Goal: Use online tool/utility

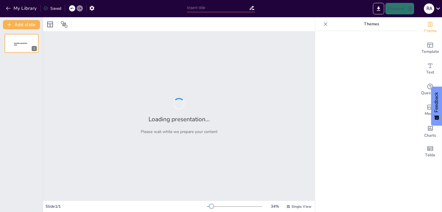
type input "Membangun Kesadaran Wakaf: Dari Tradisi ke Gaya Hidup"
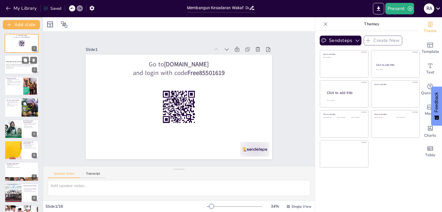
click at [27, 68] on div "Presentasi ini membahas pentingnya wakaf sebagai instrumen ekonomi berkelanjuta…" at bounding box center [21, 66] width 31 height 6
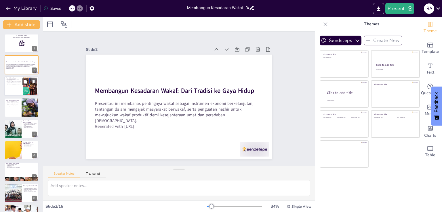
checkbox input "true"
click at [7, 90] on div at bounding box center [21, 86] width 35 height 20
type textarea "Wakaf sebagai instrumen berkelanjutan memiliki peran penting dalam ekonomi [DEM…"
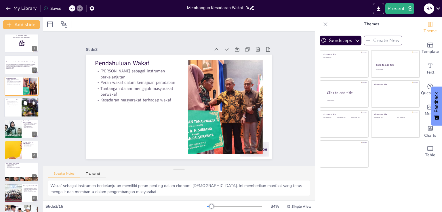
checkbox input "true"
click at [18, 110] on div at bounding box center [21, 108] width 35 height 20
type textarea "Dalil dari Al-Qur’an dan [DEMOGRAPHIC_DATA] sangat penting untuk memahami dasar…"
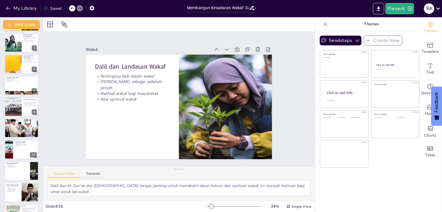
scroll to position [115, 0]
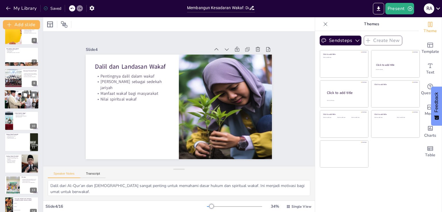
checkbox input "true"
click at [10, 99] on div at bounding box center [21, 99] width 35 height 23
type textarea "Nazhir memiliki tanggung jawab besar dalam mengelola wakaf. Mereka harus memast…"
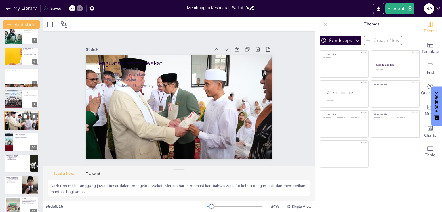
scroll to position [166, 0]
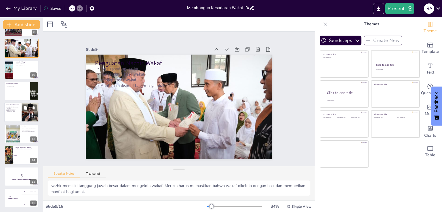
checkbox input "true"
click at [14, 110] on p "Pengentasan kemiskinan" at bounding box center [13, 109] width 14 height 1
type textarea "Wakaf produktif dapat menjadi sumber pendapatan yang signifikan bagi umat. Ini …"
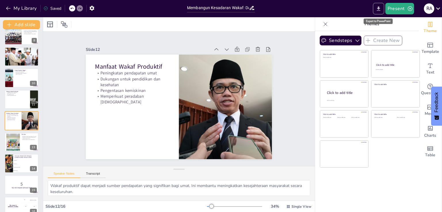
click at [377, 11] on icon "Export to PowerPoint" at bounding box center [378, 9] width 6 height 6
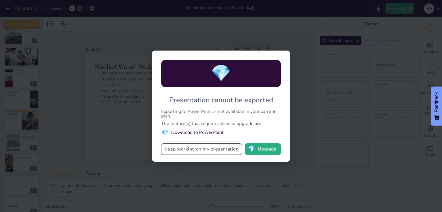
click at [217, 152] on button "Keep working on my presentation" at bounding box center [201, 149] width 81 height 12
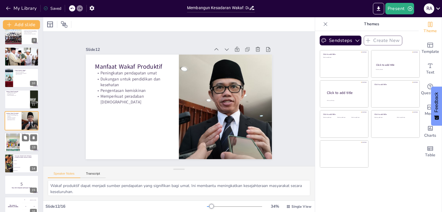
checkbox input "true"
click at [8, 142] on div at bounding box center [13, 142] width 14 height 18
type textarea "Hubungan yang baik antara masyarakat dan nazhir sangat penting untuk mencapai t…"
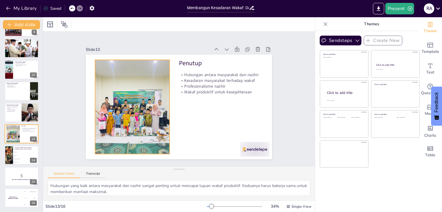
checkbox input "true"
